Goal: Find contact information: Find contact information

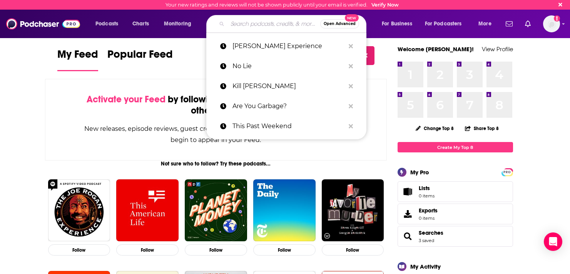
click at [261, 27] on input "Search podcasts, credits, & more..." at bounding box center [274, 24] width 93 height 12
type input "o"
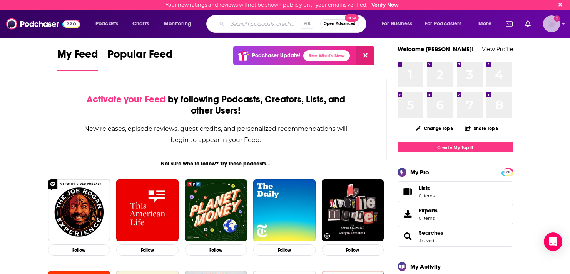
click at [444, 29] on img "Logged in as KaraSevenLetter" at bounding box center [551, 23] width 17 height 17
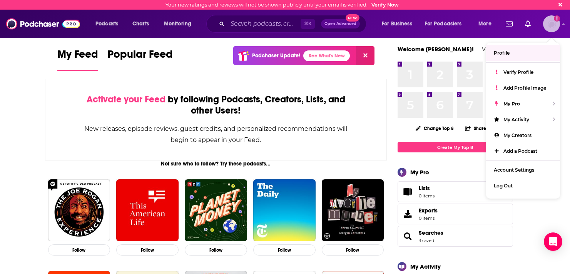
click at [444, 53] on span "Profile" at bounding box center [502, 53] width 16 height 6
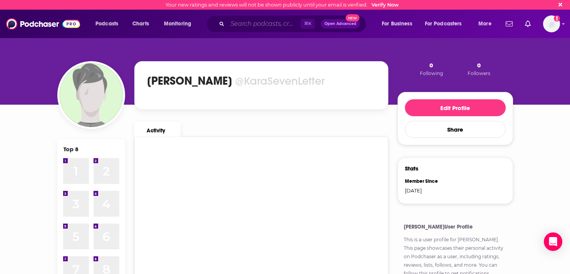
click at [261, 18] on input "Search podcasts, credits, & more..." at bounding box center [264, 24] width 73 height 12
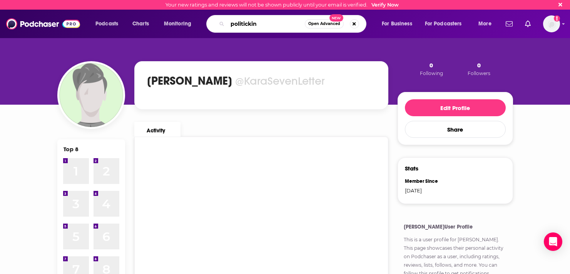
type input "politickin"
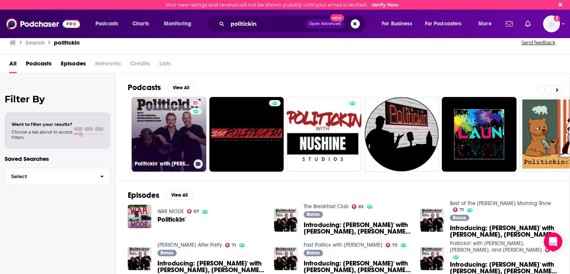
click at [171, 137] on link "51 Politickin' with [PERSON_NAME], [PERSON_NAME], and [PERSON_NAME]" at bounding box center [169, 134] width 75 height 75
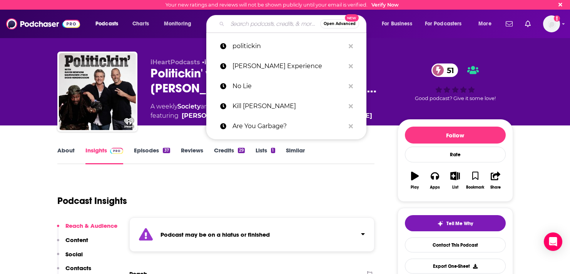
click at [228, 24] on input "Search podcasts, credits, & more..." at bounding box center [274, 24] width 93 height 12
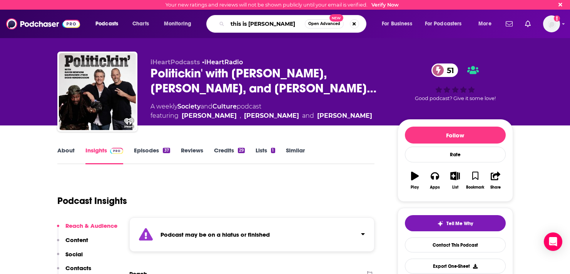
type input "this is [PERSON_NAME]"
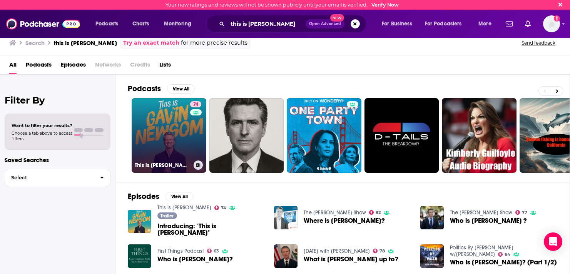
click at [186, 136] on link "74 This is [PERSON_NAME]" at bounding box center [169, 135] width 75 height 75
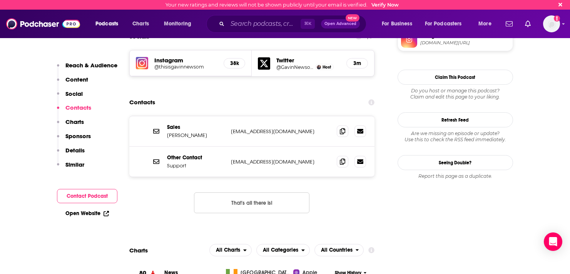
scroll to position [670, 0]
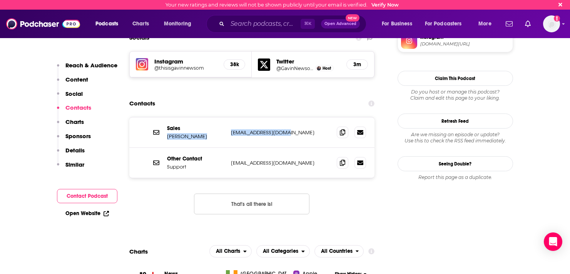
drag, startPoint x: 286, startPoint y: 106, endPoint x: 166, endPoint y: 113, distance: 120.4
click at [166, 117] on div "Sales [PERSON_NAME] [EMAIL_ADDRESS][DOMAIN_NAME] [EMAIL_ADDRESS][DOMAIN_NAME]" at bounding box center [252, 132] width 246 height 30
copy div "[PERSON_NAME] [EMAIL_ADDRESS][DOMAIN_NAME]"
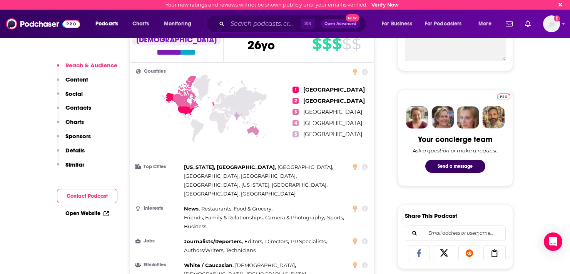
scroll to position [344, 0]
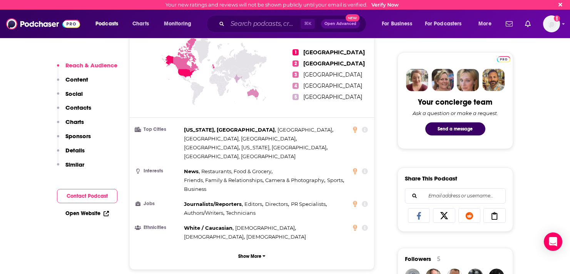
click at [91, 211] on link "Open Website" at bounding box center [87, 213] width 44 height 7
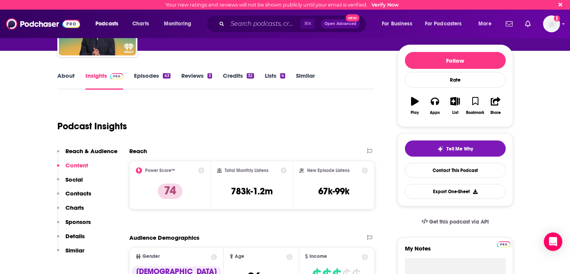
scroll to position [0, 0]
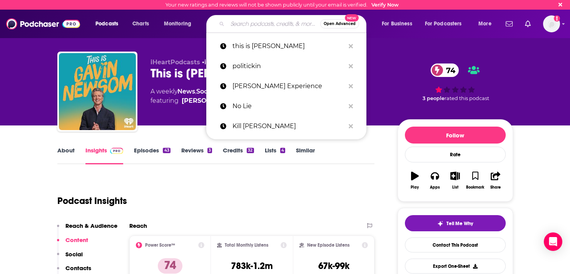
click at [233, 29] on input "Search podcasts, credits, & more..." at bounding box center [274, 24] width 93 height 12
paste input "The [PERSON_NAME] Experience"
type input "The [PERSON_NAME] Experience"
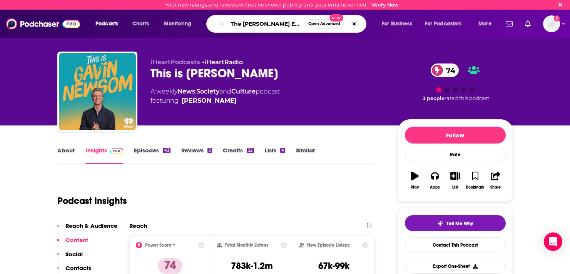
scroll to position [0, 4]
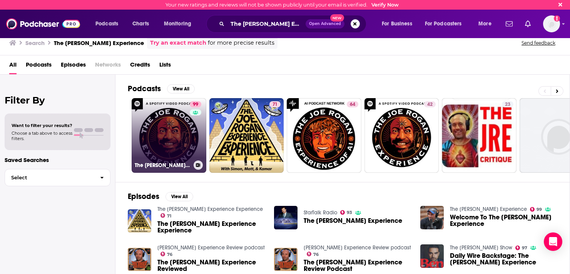
click at [163, 124] on link "99 The [PERSON_NAME] Experience" at bounding box center [169, 135] width 75 height 75
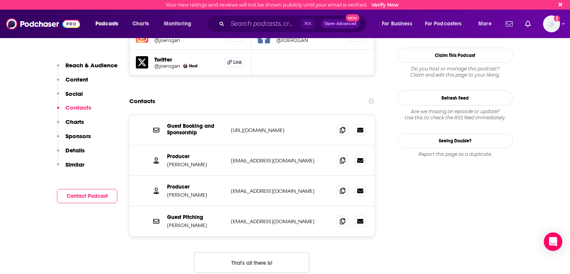
scroll to position [739, 0]
drag, startPoint x: 283, startPoint y: 123, endPoint x: 229, endPoint y: 123, distance: 53.9
click at [229, 145] on div "Producer [PERSON_NAME] [EMAIL_ADDRESS][DOMAIN_NAME] [EMAIL_ADDRESS][DOMAIN_NAME]" at bounding box center [252, 160] width 246 height 30
copy p "[EMAIL_ADDRESS][DOMAIN_NAME]"
click at [260, 27] on input "Search podcasts, credits, & more..." at bounding box center [264, 24] width 73 height 12
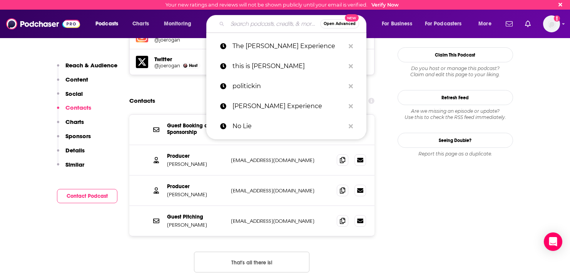
paste input "The [PERSON_NAME] Show"
type input "The [PERSON_NAME] Show"
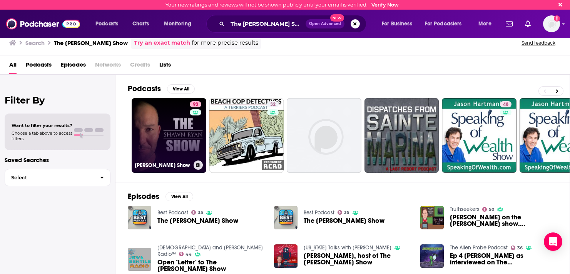
click at [176, 131] on link "93 [PERSON_NAME] Show" at bounding box center [169, 135] width 75 height 75
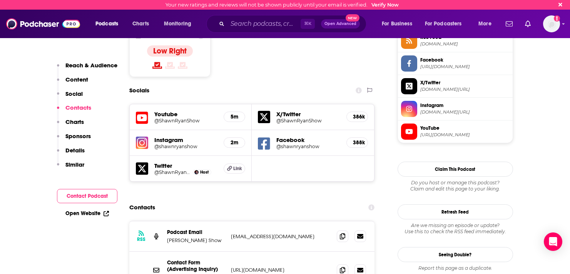
scroll to position [711, 0]
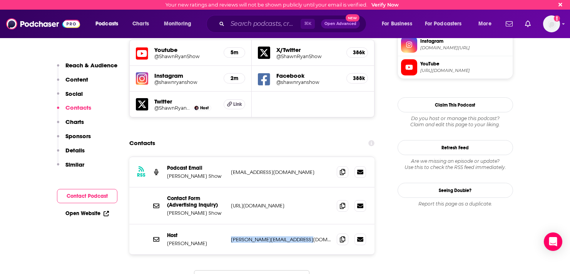
drag, startPoint x: 230, startPoint y: 186, endPoint x: 303, endPoint y: 189, distance: 73.2
click at [303, 225] on div "Host [PERSON_NAME] [PERSON_NAME][EMAIL_ADDRESS][DOMAIN_NAME] [PERSON_NAME][EMAI…" at bounding box center [252, 240] width 246 height 30
copy p "[PERSON_NAME][EMAIL_ADDRESS][DOMAIN_NAME]"
drag, startPoint x: 301, startPoint y: 120, endPoint x: 231, endPoint y: 120, distance: 69.7
click at [231, 169] on p "[EMAIL_ADDRESS][DOMAIN_NAME]" at bounding box center [281, 172] width 100 height 7
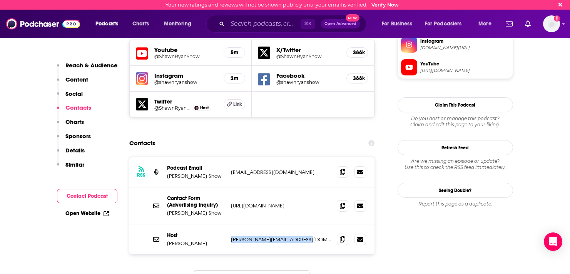
copy p "[EMAIL_ADDRESS][DOMAIN_NAME]"
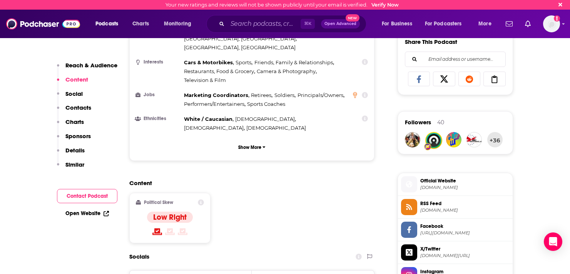
scroll to position [0, 0]
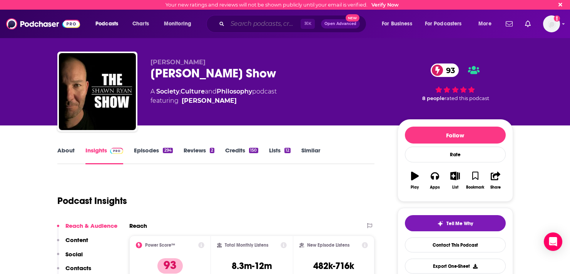
click at [237, 22] on input "Search podcasts, credits, & more..." at bounding box center [264, 24] width 73 height 12
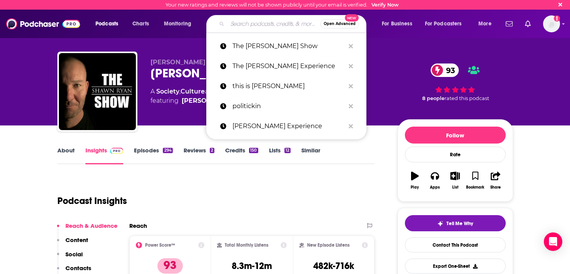
paste input "Drinkin’ Bros Podcast"
type input "Drinkin’ Bros Podcast"
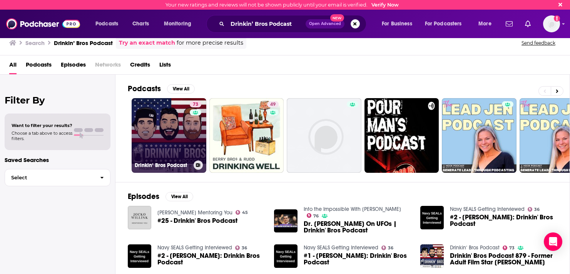
click at [184, 125] on link "73 Drinkin‘ Bros Podcast" at bounding box center [169, 135] width 75 height 75
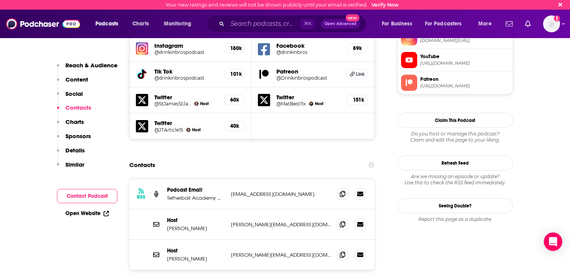
scroll to position [742, 0]
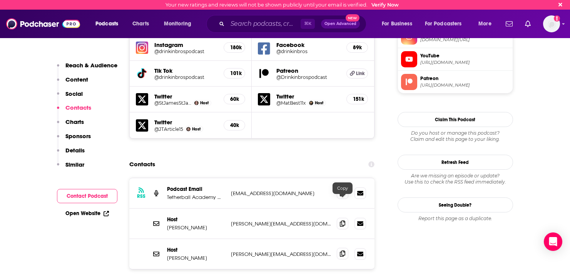
click at [342, 251] on icon at bounding box center [342, 254] width 5 height 6
drag, startPoint x: 340, startPoint y: 172, endPoint x: 268, endPoint y: 175, distance: 72.9
click at [340, 221] on icon at bounding box center [342, 224] width 5 height 6
click at [345, 187] on span at bounding box center [343, 193] width 12 height 12
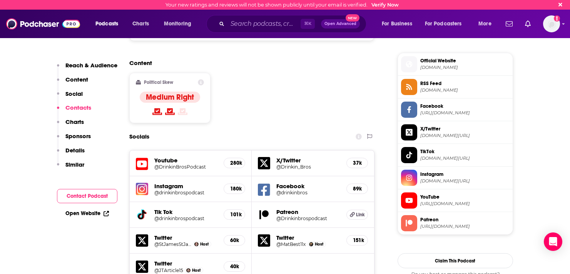
scroll to position [609, 0]
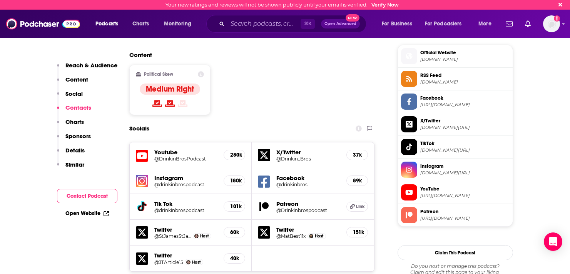
click at [146, 175] on img at bounding box center [142, 181] width 12 height 12
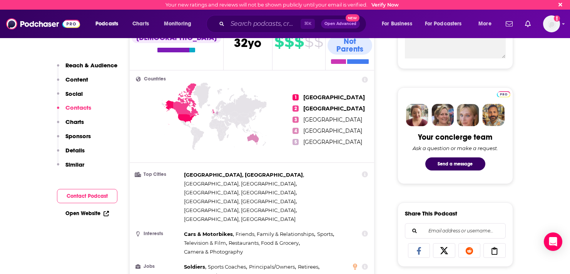
scroll to position [0, 0]
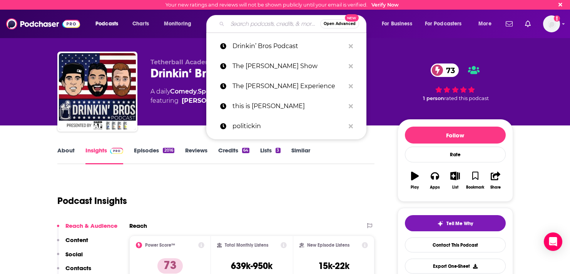
click at [249, 23] on input "Search podcasts, credits, & more..." at bounding box center [274, 24] width 93 height 12
paste input "Flagrant"
type input "Flagrant"
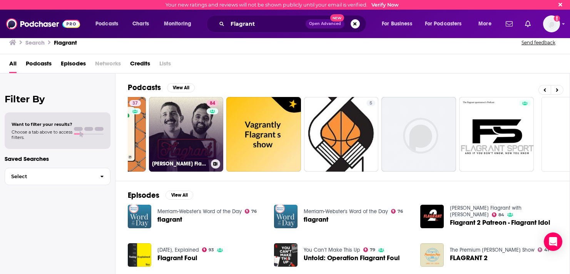
scroll to position [0, 215]
click at [189, 140] on link "84 [PERSON_NAME] Flagrant with [PERSON_NAME]" at bounding box center [186, 134] width 75 height 75
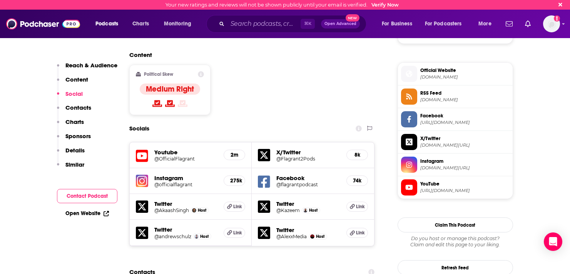
scroll to position [640, 0]
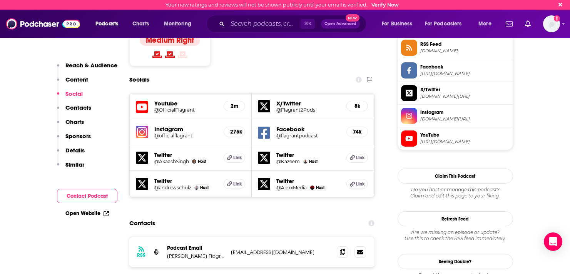
click at [175, 133] on h5 "@officialflagrant" at bounding box center [186, 136] width 64 height 6
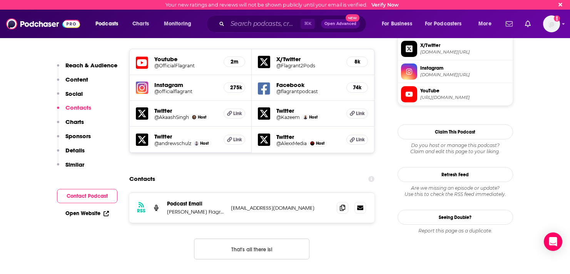
scroll to position [686, 0]
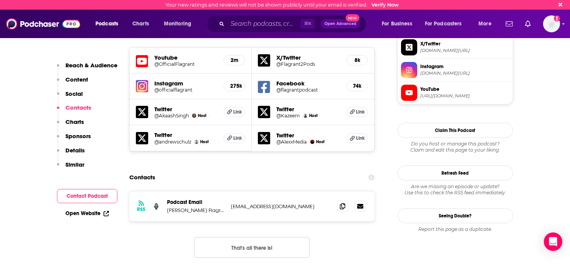
click at [304, 203] on p "[EMAIL_ADDRESS][DOMAIN_NAME]" at bounding box center [281, 206] width 100 height 7
click at [341, 203] on icon at bounding box center [342, 206] width 5 height 6
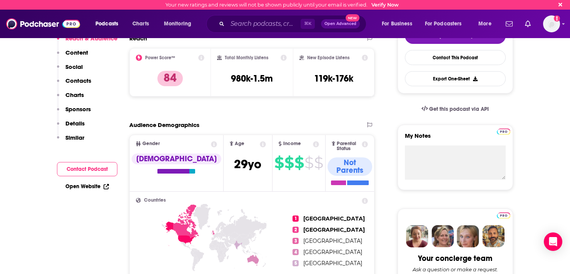
scroll to position [0, 0]
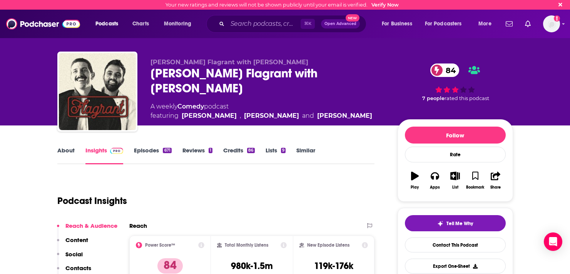
drag, startPoint x: 321, startPoint y: 75, endPoint x: 182, endPoint y: 94, distance: 140.3
click at [182, 94] on div "[PERSON_NAME] Flagrant with [PERSON_NAME] 84" at bounding box center [268, 81] width 235 height 30
copy h2 "[PERSON_NAME]"
